Goal: Task Accomplishment & Management: Complete application form

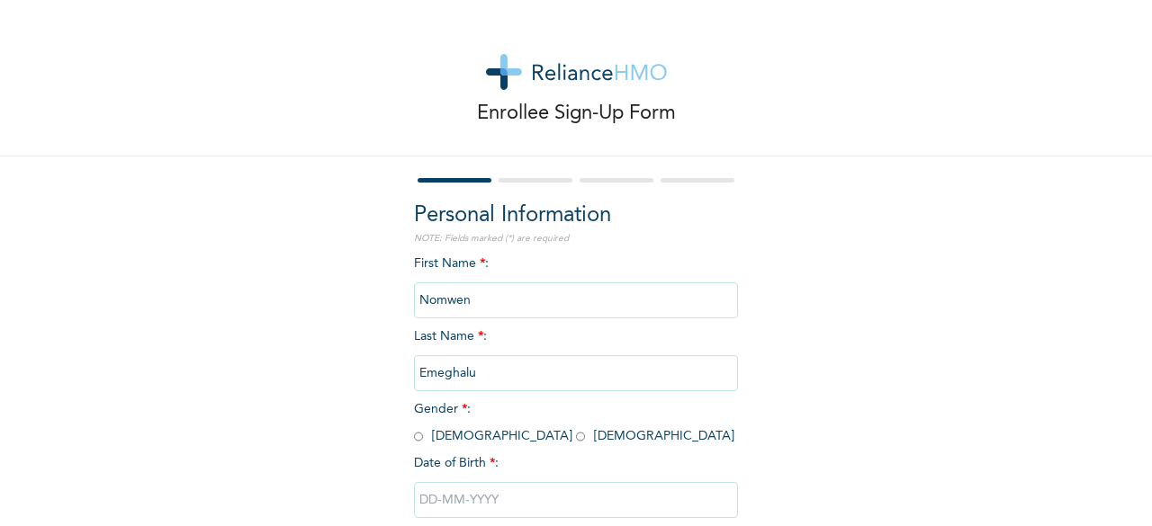
click at [576, 441] on input "radio" at bounding box center [580, 436] width 9 height 17
radio input "true"
click at [576, 511] on input "text" at bounding box center [576, 500] width 324 height 36
select select "8"
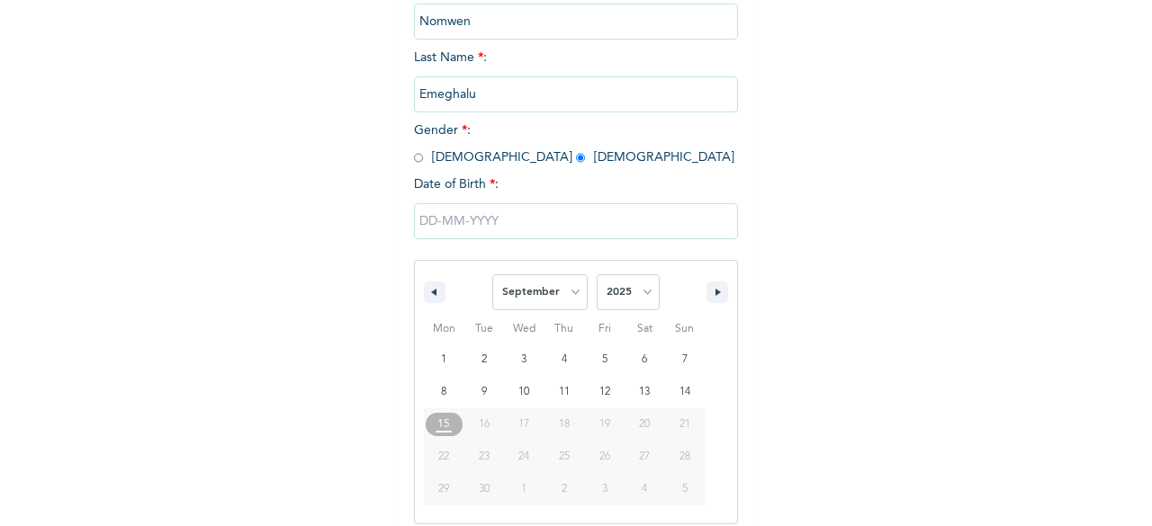
scroll to position [292, 0]
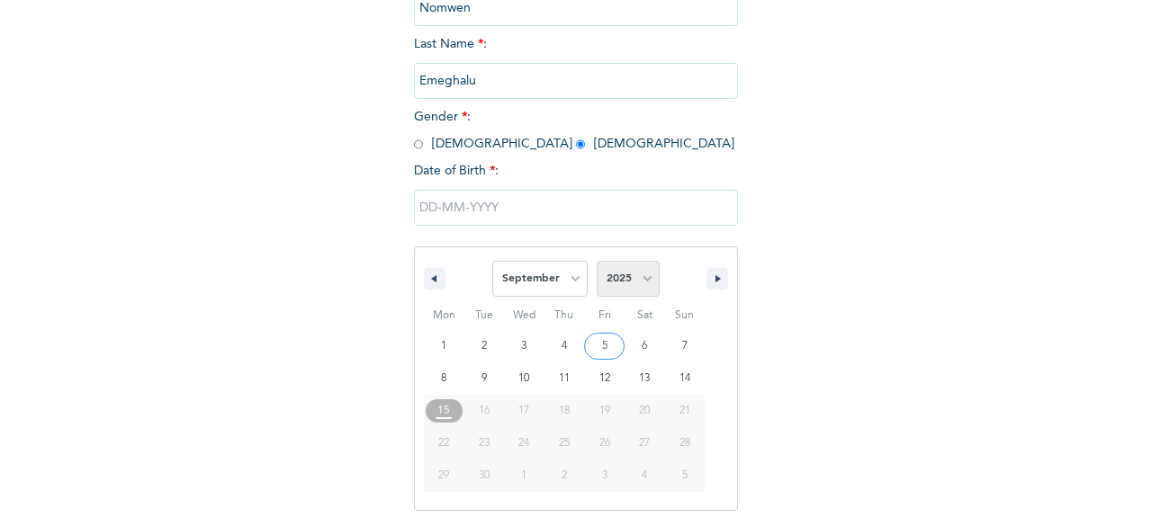
click at [647, 278] on select "2025 2024 2023 2022 2021 2020 2019 2018 2017 2016 2015 2014 2013 2012 2011 2010…" at bounding box center [628, 279] width 63 height 36
select select "1971"
click at [597, 263] on select "2025 2024 2023 2022 2021 2020 2019 2018 2017 2016 2015 2014 2013 2012 2011 2010…" at bounding box center [628, 279] width 63 height 36
click at [571, 278] on select "January February March April May June July August September October November De…" at bounding box center [539, 279] width 95 height 36
select select "3"
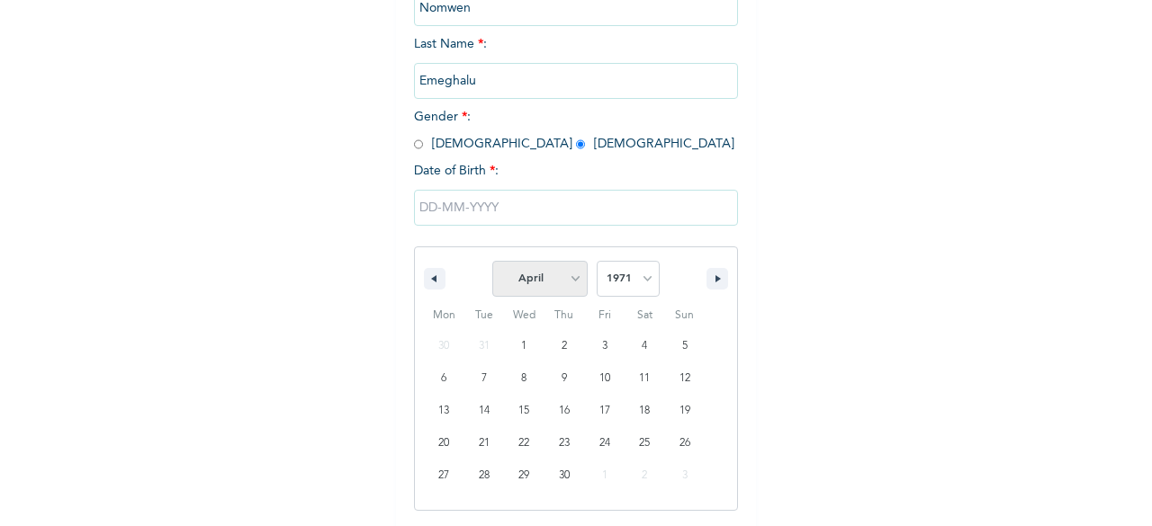
click at [492, 263] on select "January February March April May June July August September October November De…" at bounding box center [539, 279] width 95 height 36
type input "[DATE]"
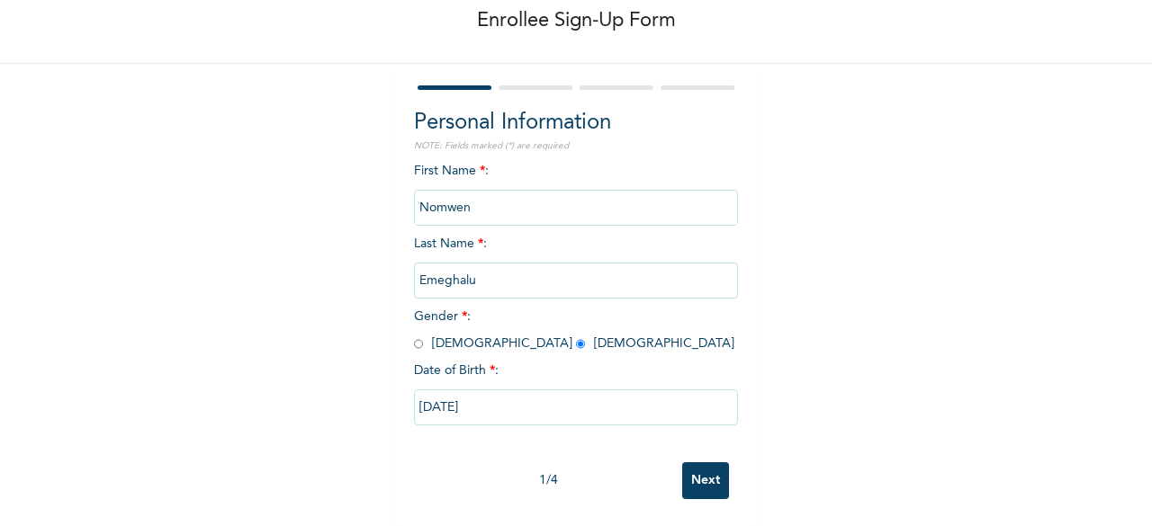
click at [695, 463] on input "Next" at bounding box center [705, 481] width 47 height 37
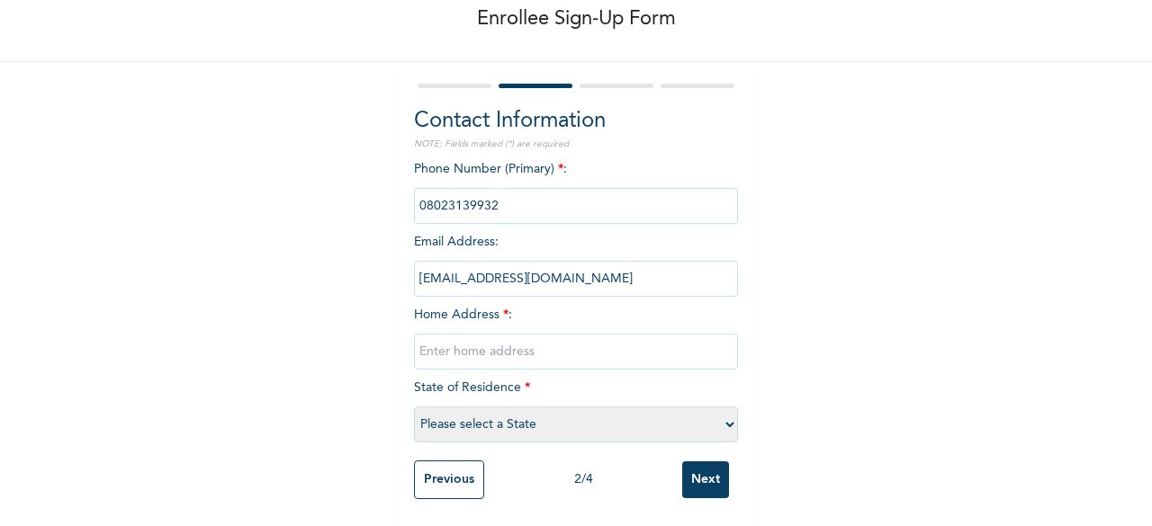
click at [448, 343] on input "text" at bounding box center [576, 352] width 324 height 36
type input "19 taiwo way off [GEOGRAPHIC_DATA], [GEOGRAPHIC_DATA]"
click at [500, 407] on select "Please select a State [PERSON_NAME] (FCT) [PERSON_NAME] Ibom [GEOGRAPHIC_DATA] …" at bounding box center [576, 425] width 324 height 36
select select "25"
click at [414, 407] on select "Please select a State [PERSON_NAME] (FCT) [PERSON_NAME] Ibom [GEOGRAPHIC_DATA] …" at bounding box center [576, 425] width 324 height 36
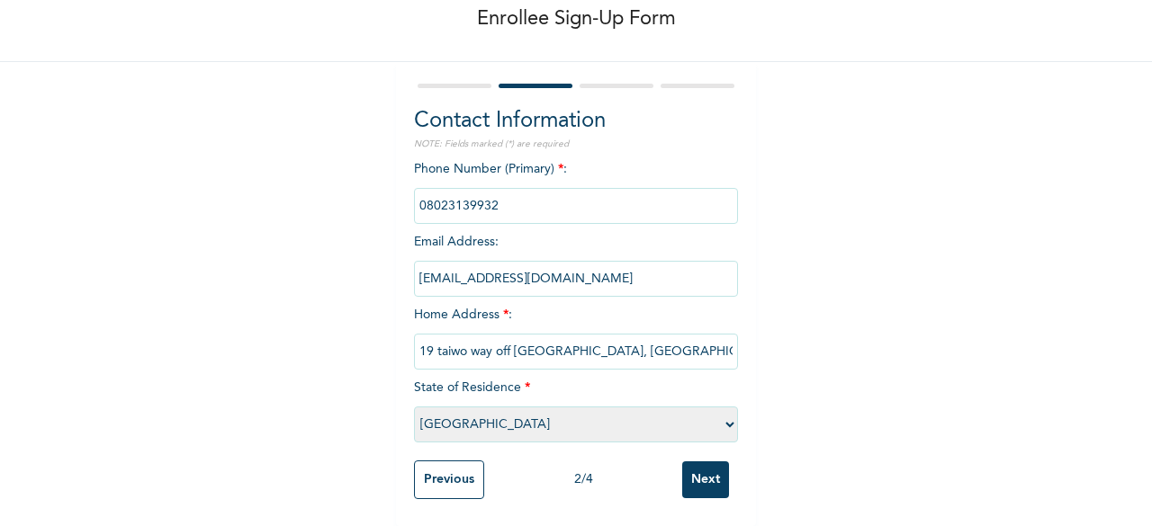
click at [704, 463] on input "Next" at bounding box center [705, 480] width 47 height 37
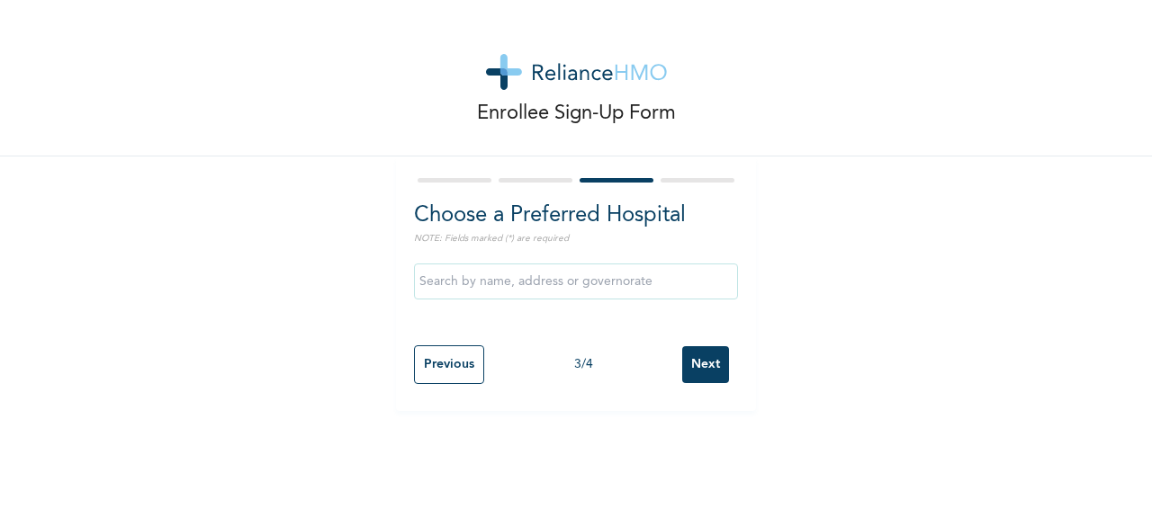
scroll to position [0, 0]
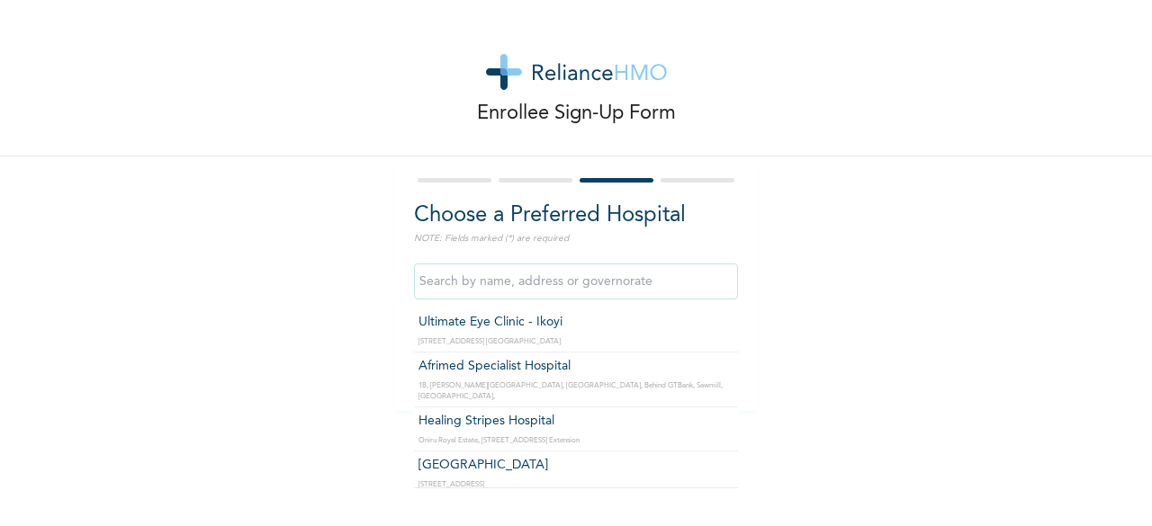
click at [550, 277] on input "text" at bounding box center [576, 282] width 324 height 36
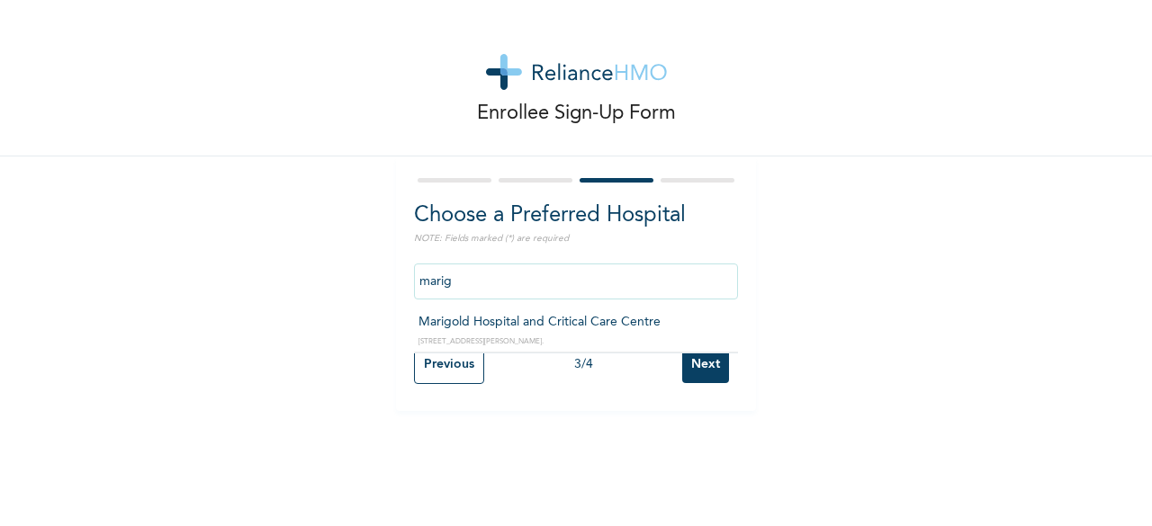
type input "Marigold Hospital and Critical Care Centre"
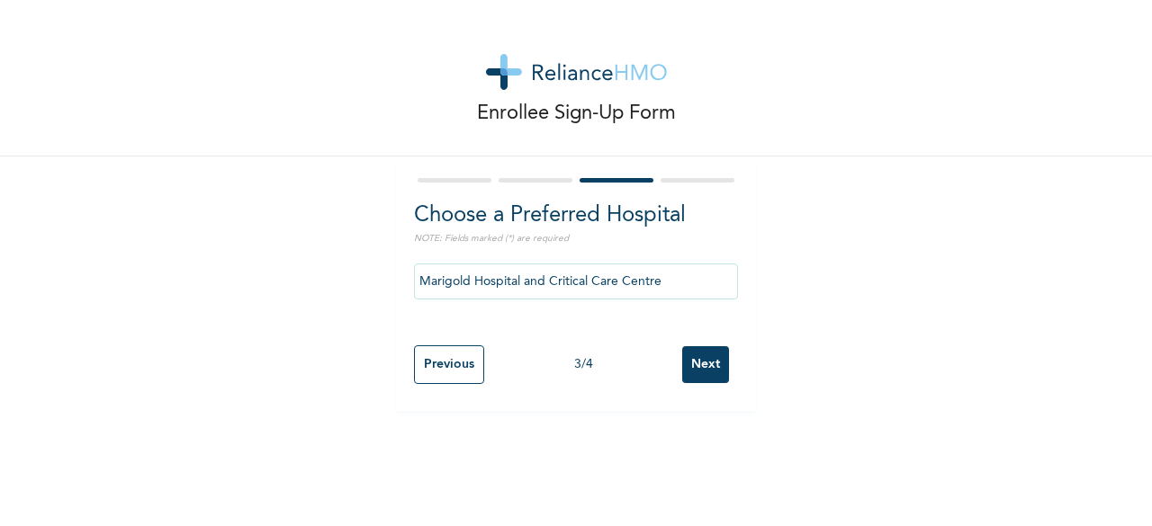
click at [695, 357] on input "Next" at bounding box center [705, 364] width 47 height 37
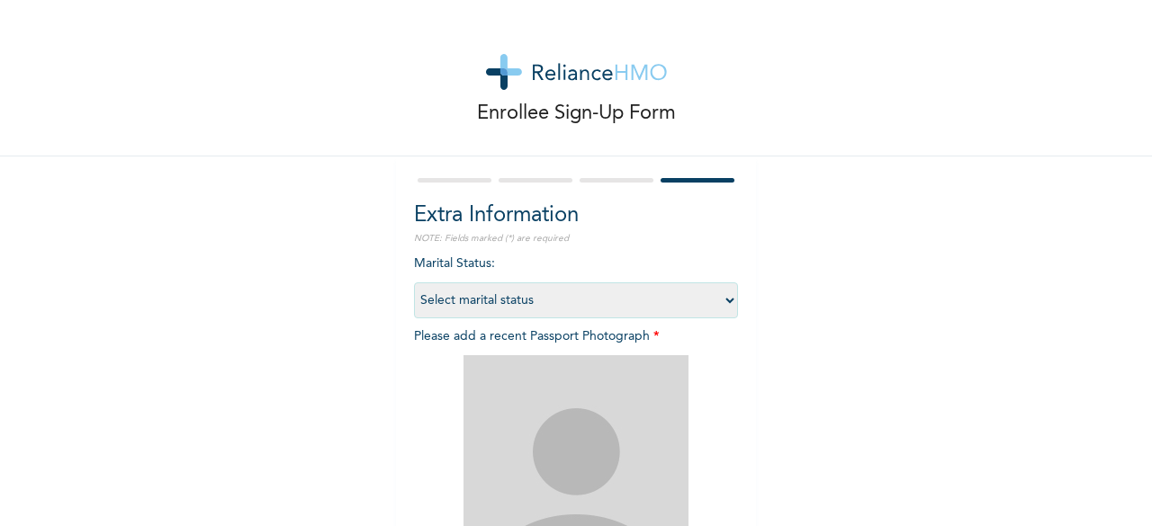
click at [607, 298] on select "Select marital status [DEMOGRAPHIC_DATA] Married [DEMOGRAPHIC_DATA] Widow/[DEMO…" at bounding box center [576, 301] width 324 height 36
select select "2"
click at [414, 283] on select "Select marital status [DEMOGRAPHIC_DATA] Married [DEMOGRAPHIC_DATA] Widow/[DEMO…" at bounding box center [576, 301] width 324 height 36
click at [637, 425] on img at bounding box center [575, 467] width 225 height 225
click at [586, 432] on img at bounding box center [575, 467] width 225 height 225
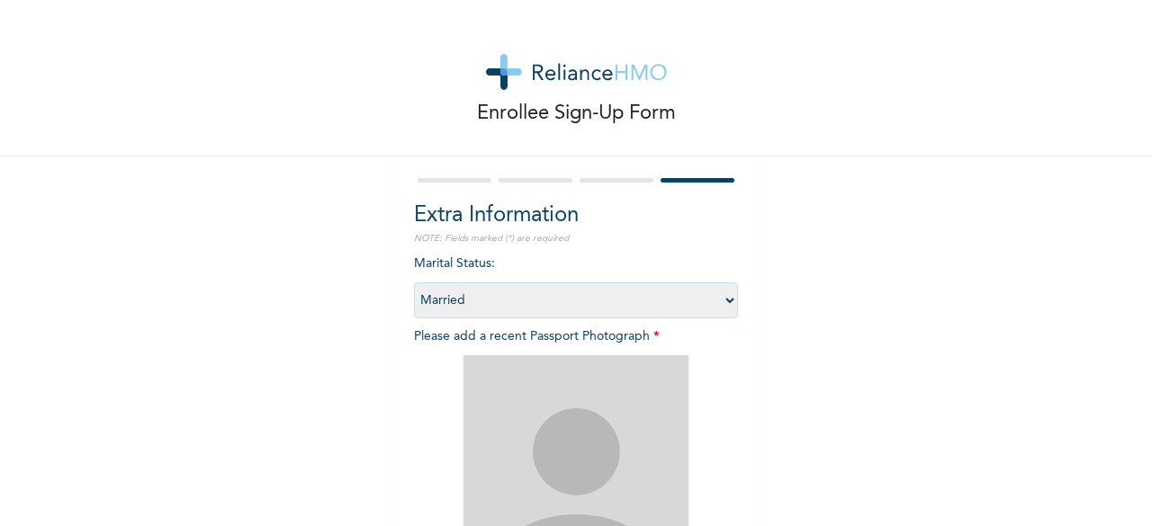
click at [586, 432] on img at bounding box center [575, 467] width 225 height 225
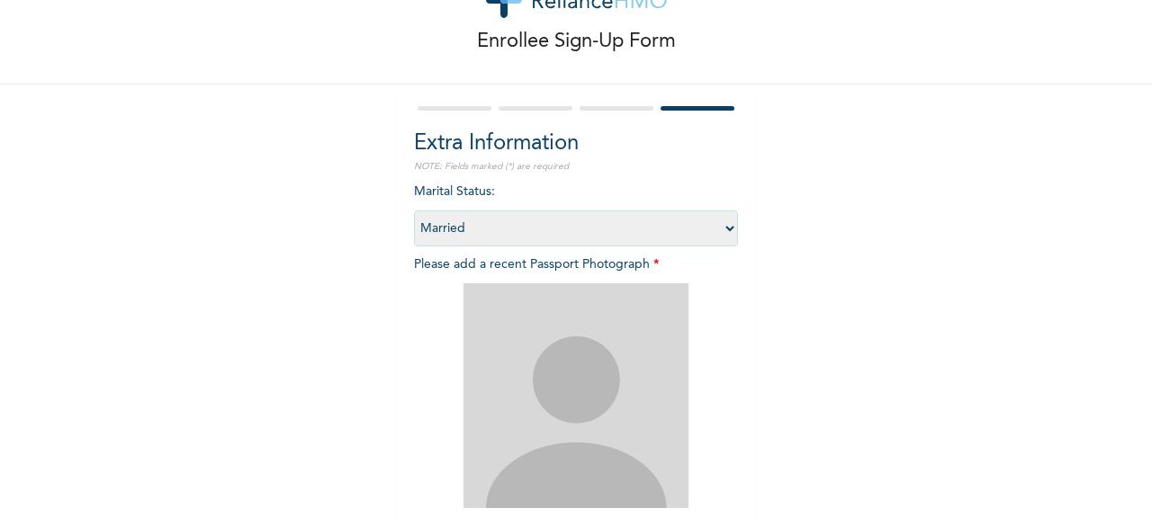
scroll to position [131, 0]
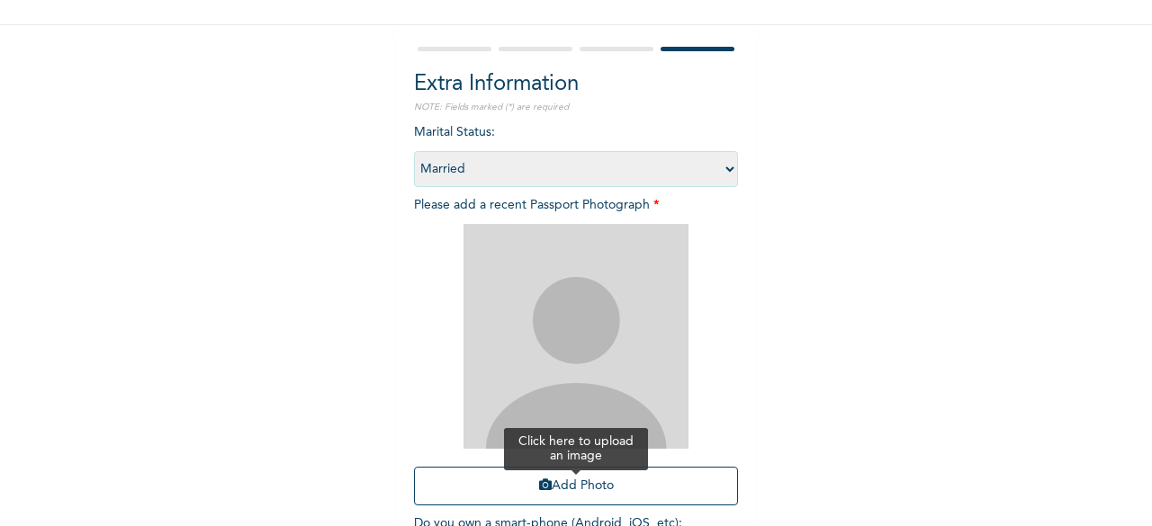
click at [640, 496] on button "Add Photo" at bounding box center [576, 486] width 324 height 39
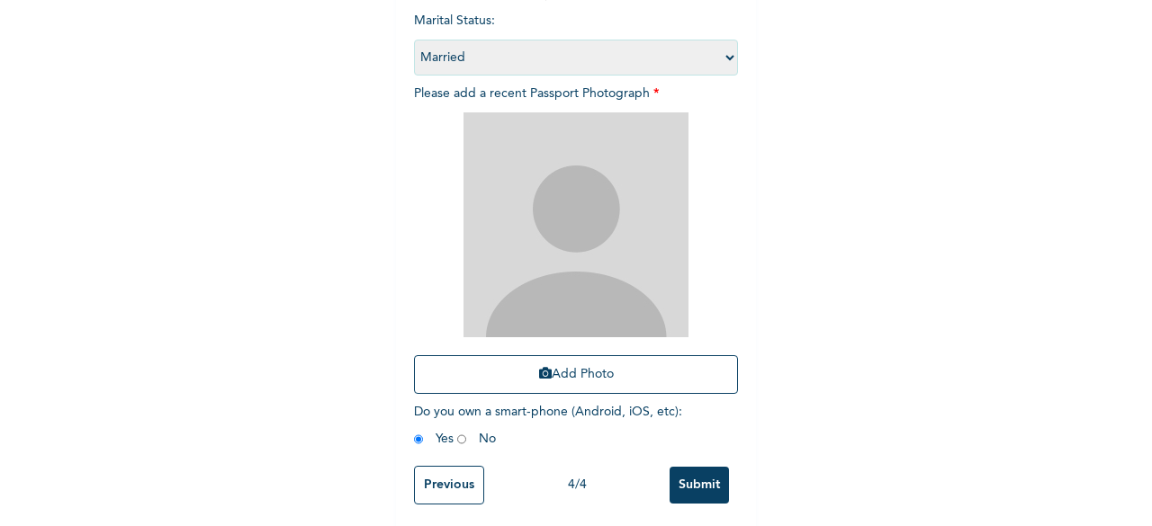
scroll to position [263, 0]
